Goal: Information Seeking & Learning: Learn about a topic

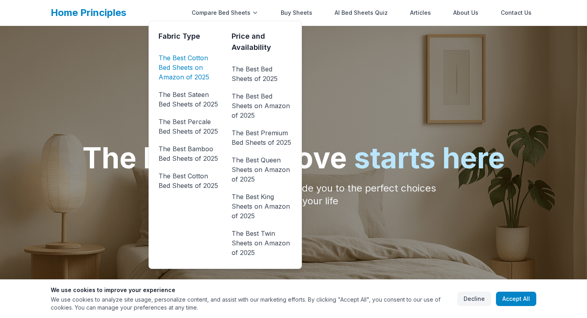
click at [192, 71] on link "The Best Cotton Bed Sheets on Amazon of 2025" at bounding box center [189, 68] width 60 height 32
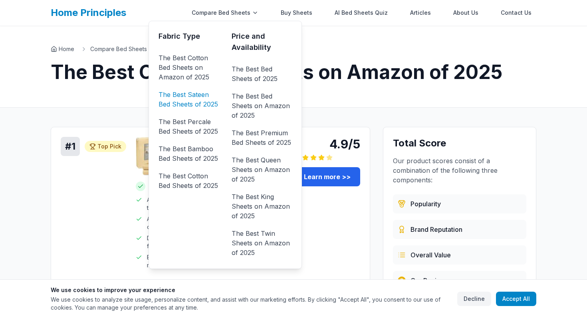
click at [205, 96] on link "The Best Sateen Bed Sheets of 2025" at bounding box center [189, 99] width 60 height 22
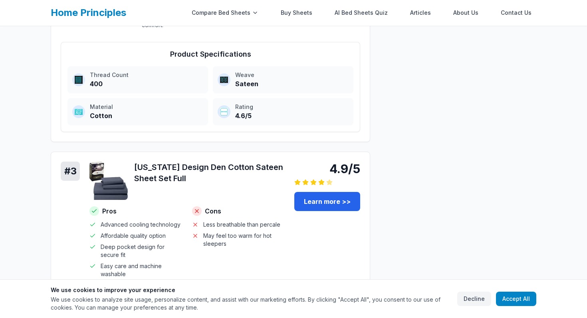
scroll to position [800, 0]
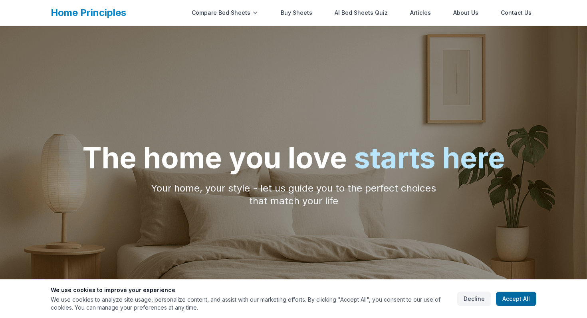
click at [509, 298] on button "Accept All" at bounding box center [516, 299] width 40 height 14
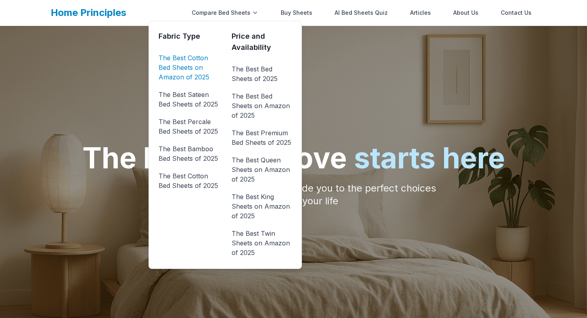
click at [197, 64] on link "The Best Cotton Bed Sheets on Amazon of 2025" at bounding box center [189, 68] width 60 height 32
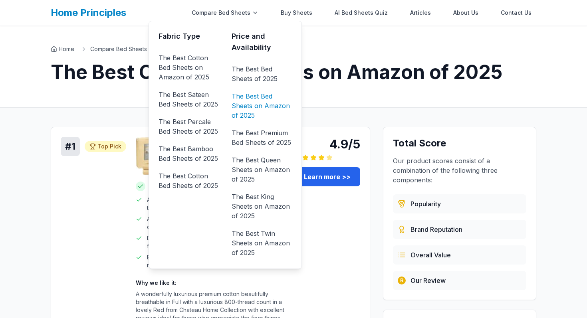
click at [268, 101] on link "The Best Bed Sheets on Amazon of 2025" at bounding box center [262, 106] width 60 height 32
